Goal: Transaction & Acquisition: Purchase product/service

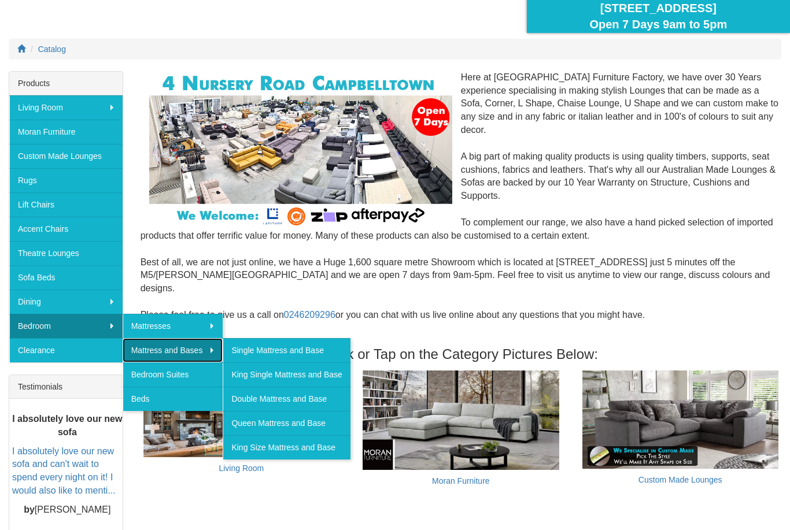
scroll to position [125, 0]
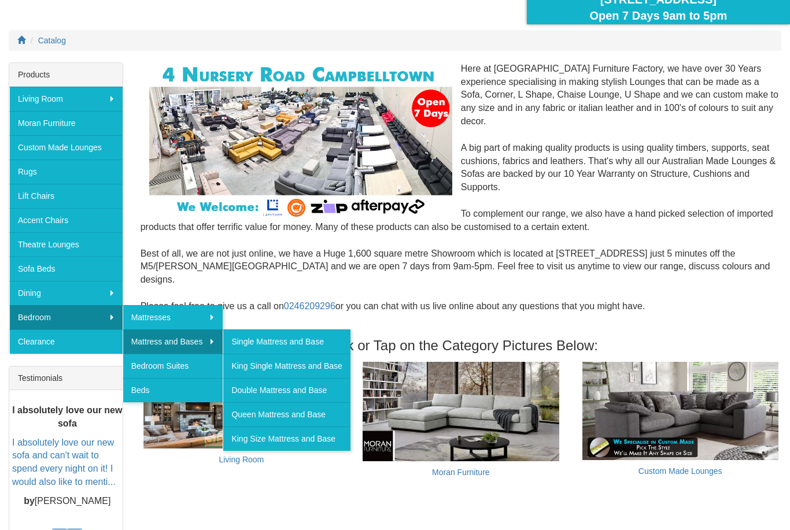
click at [312, 417] on link "Queen Mattress and Base" at bounding box center [286, 415] width 127 height 24
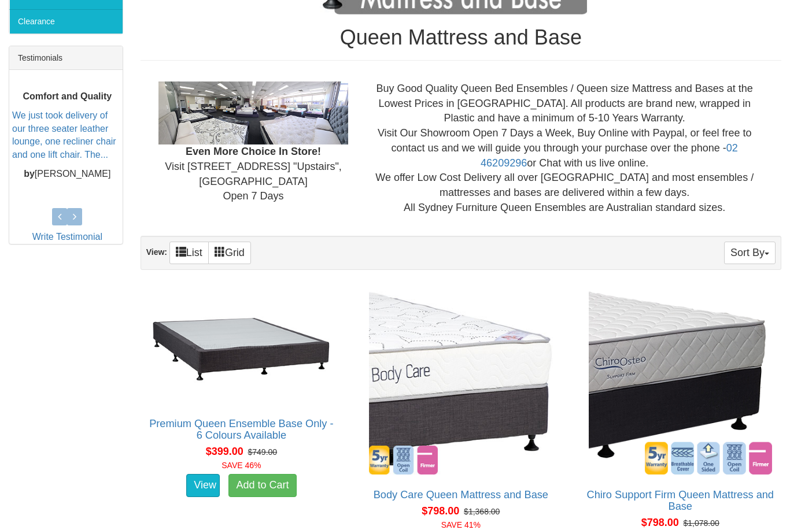
scroll to position [445, 0]
click at [208, 477] on link "View" at bounding box center [203, 485] width 34 height 23
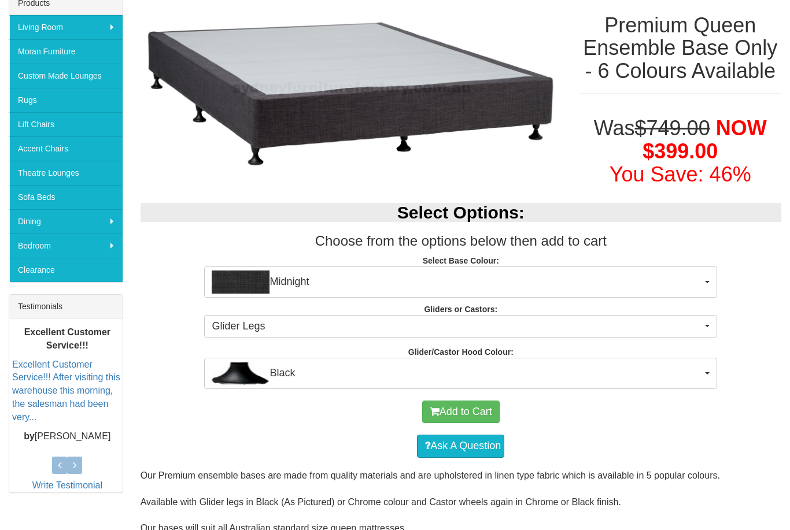
scroll to position [197, 0]
click at [701, 281] on span "Midnight" at bounding box center [457, 282] width 490 height 23
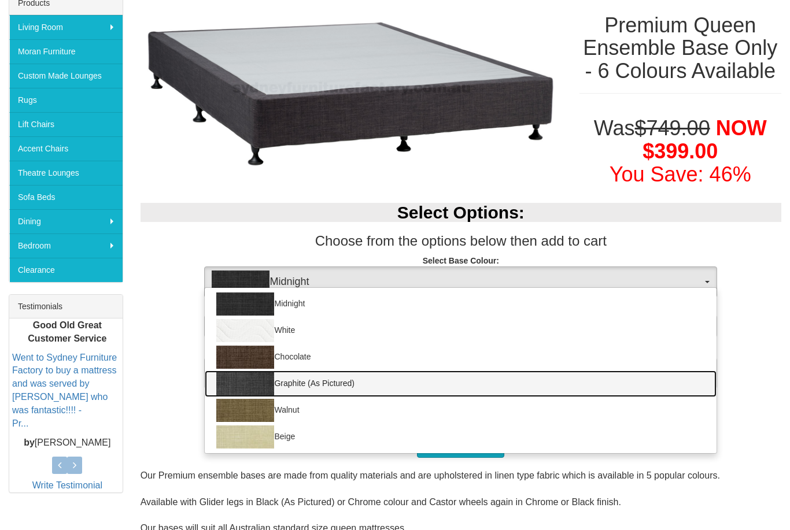
click at [260, 383] on img at bounding box center [245, 383] width 58 height 23
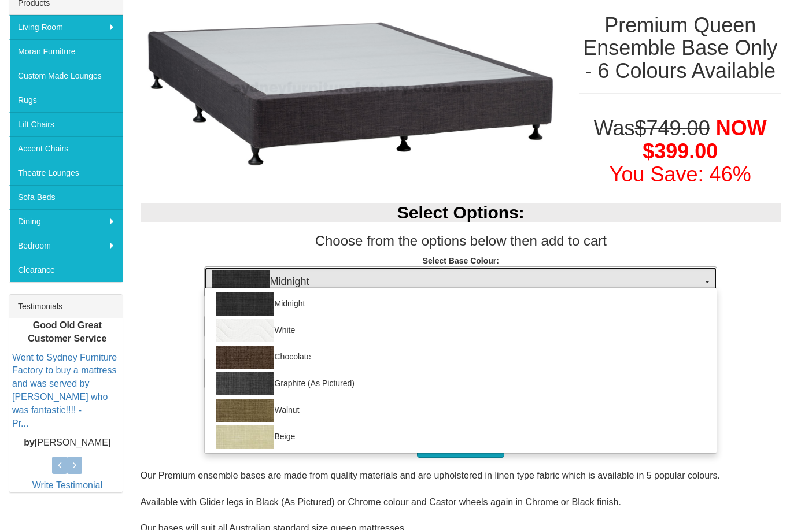
select select "1209"
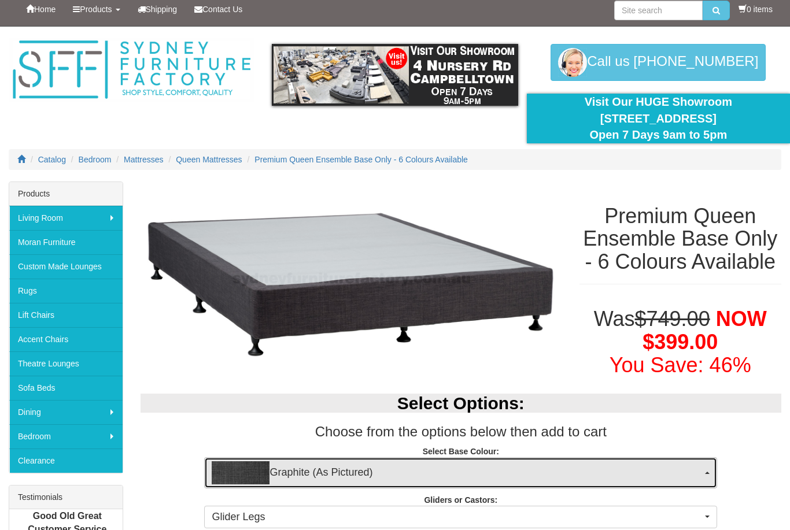
scroll to position [5, 0]
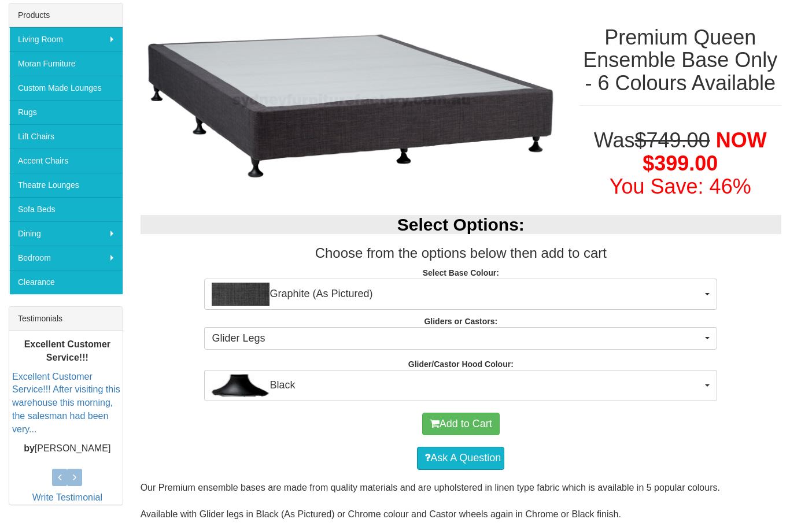
click at [702, 385] on span "Black" at bounding box center [457, 386] width 490 height 23
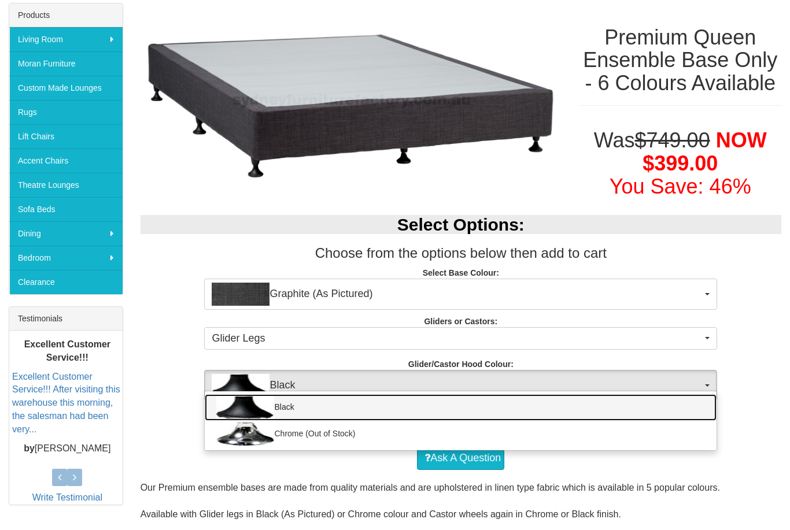
scroll to position [185, 0]
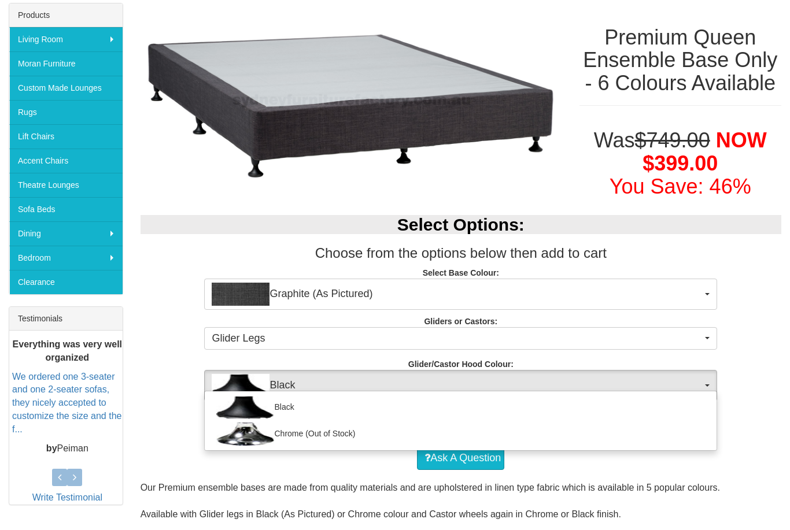
click at [704, 385] on div at bounding box center [395, 265] width 790 height 530
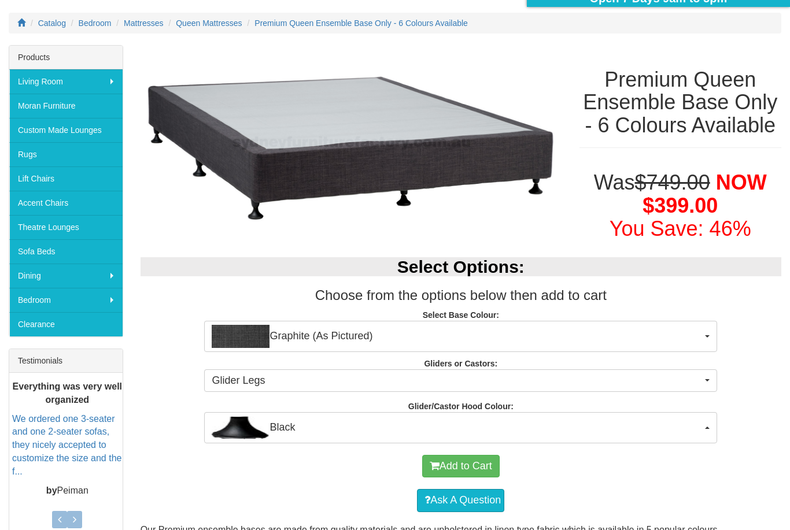
scroll to position [0, 0]
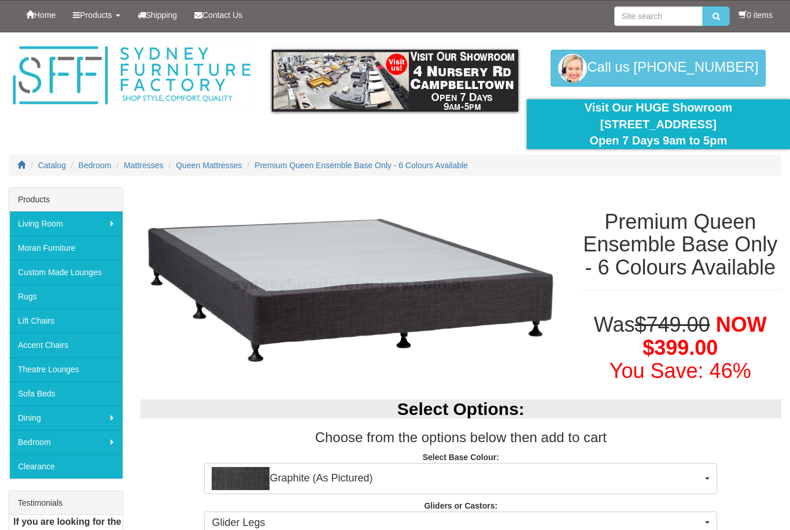
click at [90, 466] on link "Clearance" at bounding box center [65, 467] width 113 height 24
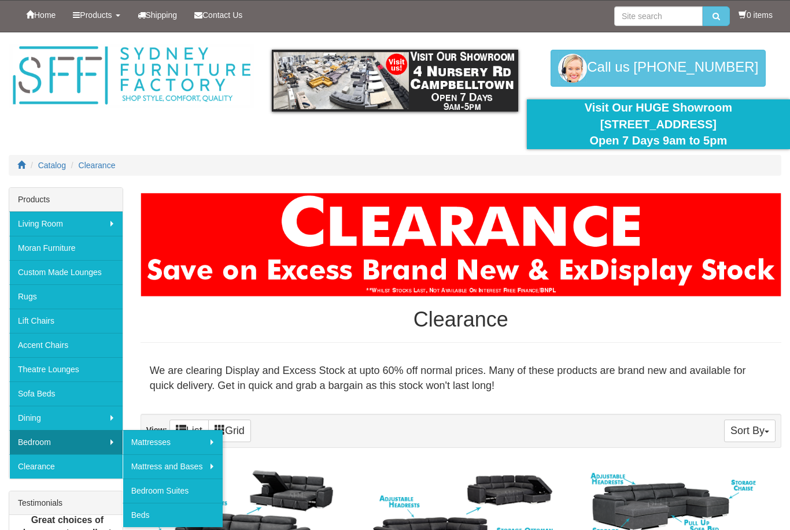
click at [189, 495] on link "Bedroom Suites" at bounding box center [173, 491] width 101 height 24
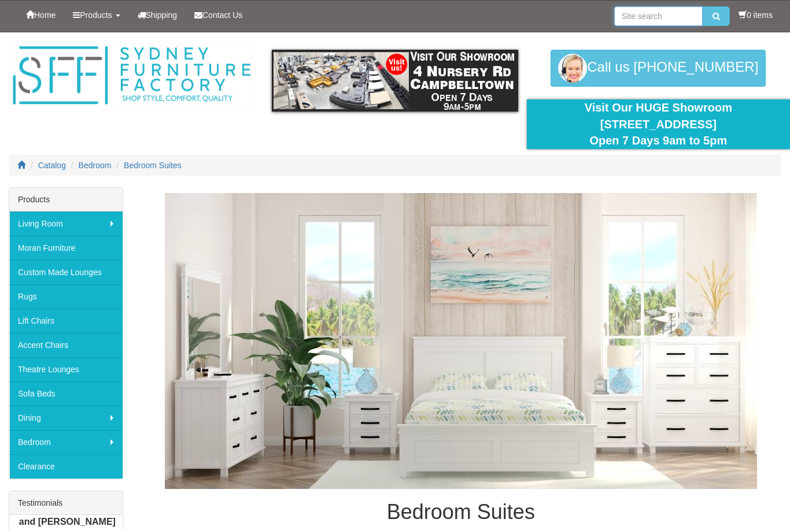
click at [672, 13] on input "search" at bounding box center [658, 16] width 88 height 20
type input "Base and bed head only"
click at [713, 16] on button "submit" at bounding box center [716, 16] width 27 height 20
